Goal: Navigation & Orientation: Go to known website

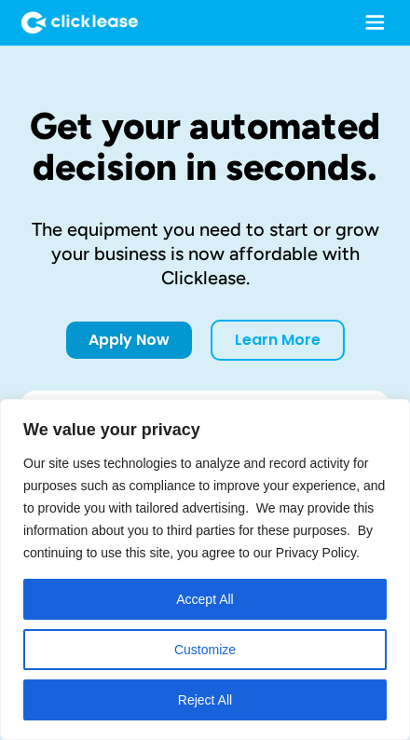
click at [360, 31] on icon "menu" at bounding box center [375, 22] width 30 height 30
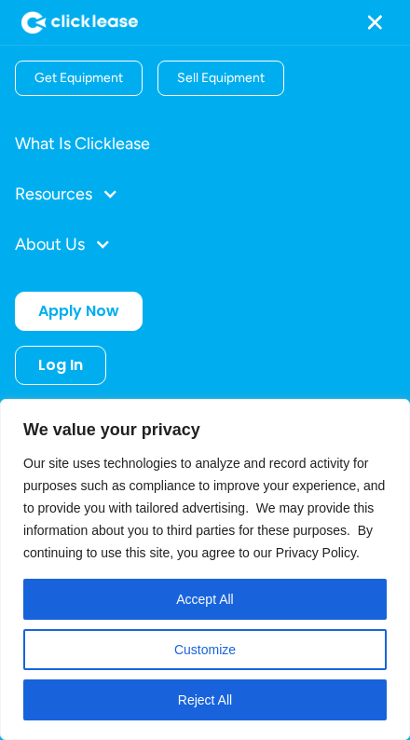
click at [190, 89] on div "Sell Equipment" at bounding box center [221, 79] width 103 height 34
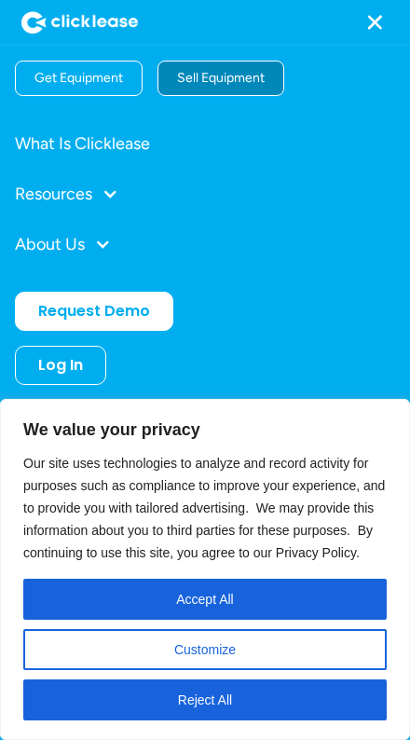
click at [208, 91] on div "Sell Equipment" at bounding box center [221, 79] width 103 height 34
click at [291, 605] on button "Accept All" at bounding box center [204, 599] width 363 height 41
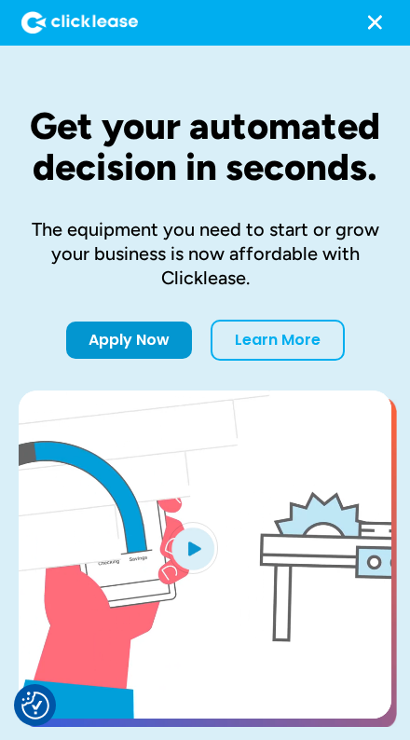
click at [66, 19] on img "home" at bounding box center [79, 22] width 117 height 23
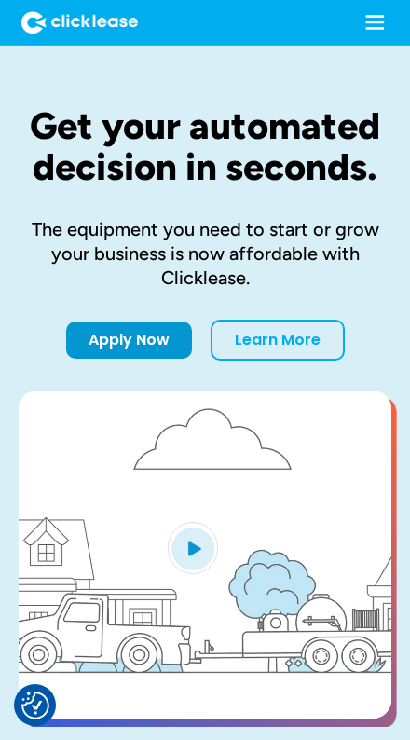
click at [360, 26] on icon "menu" at bounding box center [375, 22] width 30 height 30
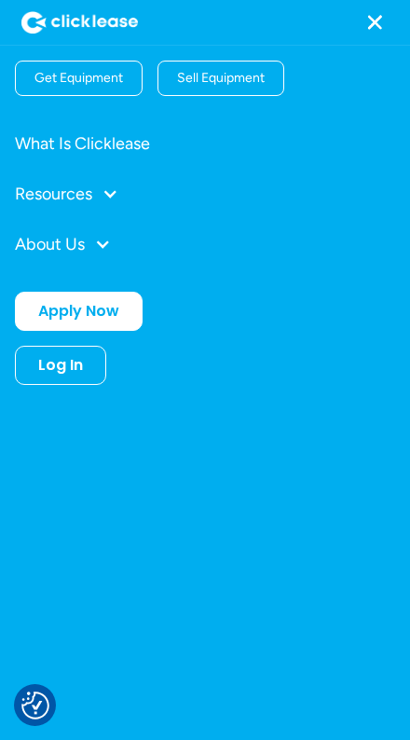
click at [61, 387] on nav "Get Equipment Sell Equipment What Is Clicklease Resources Blog Case Studies Vid…" at bounding box center [205, 416] width 410 height 740
click at [50, 356] on div "Log In" at bounding box center [60, 365] width 45 height 19
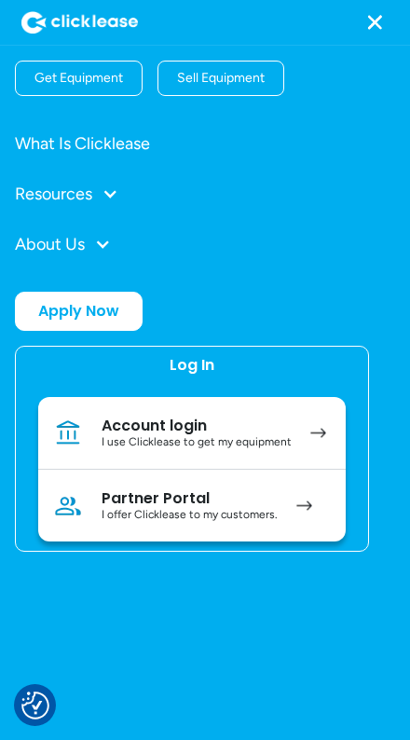
click at [140, 504] on div "Partner Portal" at bounding box center [190, 498] width 176 height 19
